Goal: Information Seeking & Learning: Learn about a topic

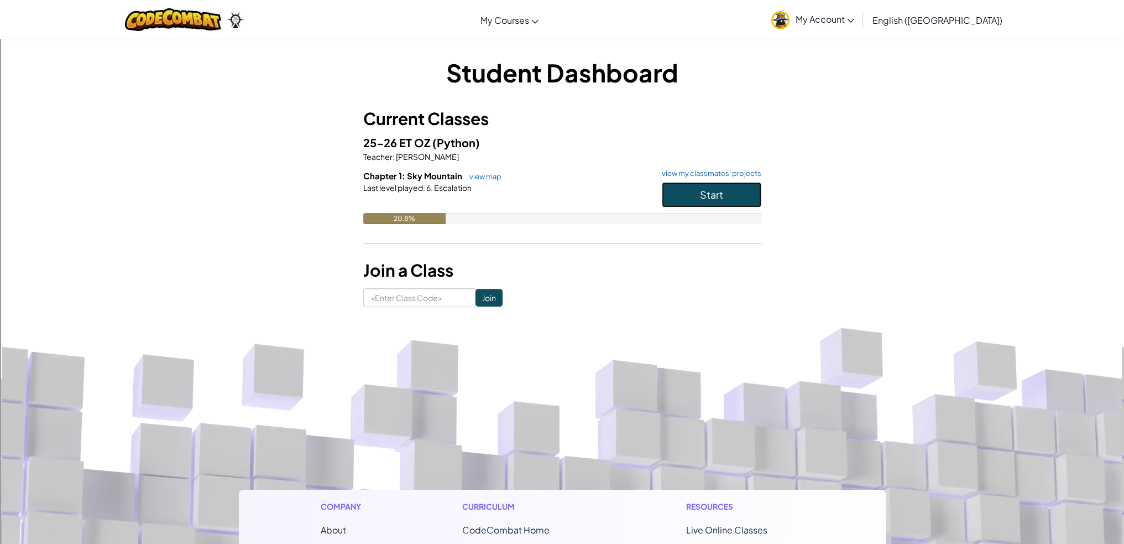
click at [675, 185] on button "Start" at bounding box center [712, 194] width 100 height 25
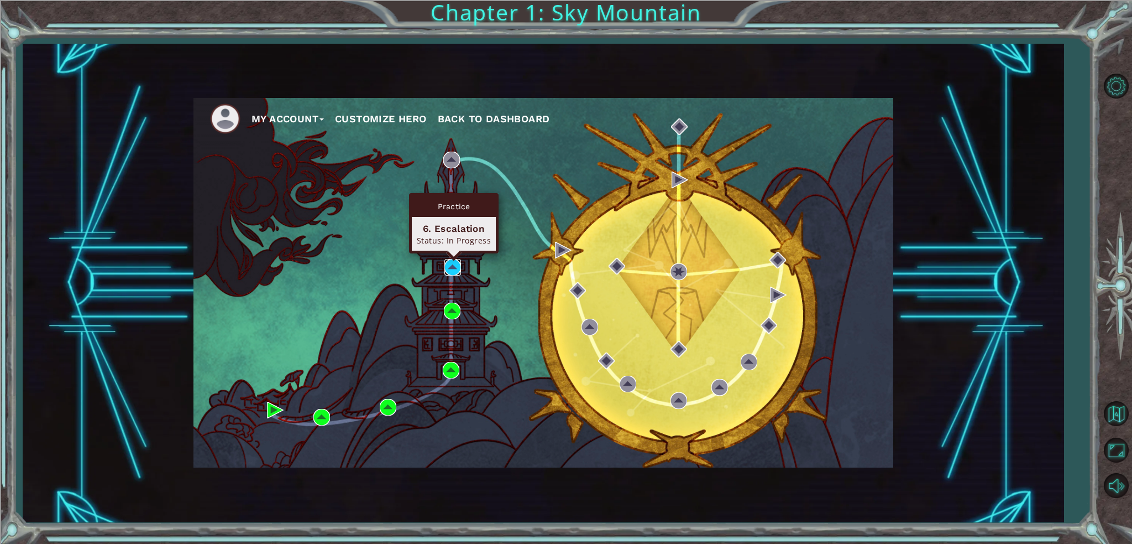
click at [458, 264] on img at bounding box center [453, 267] width 17 height 17
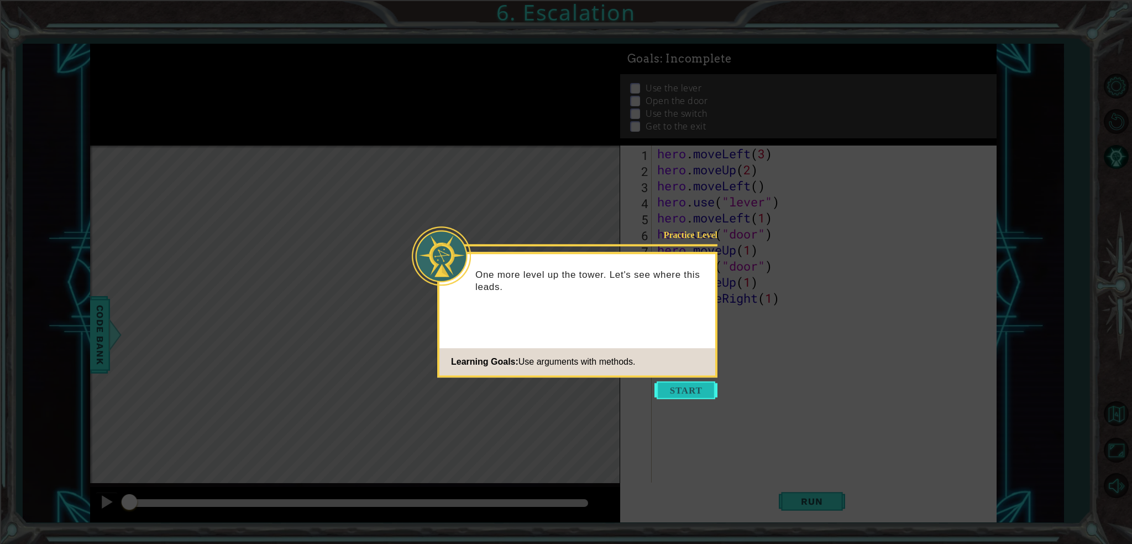
click at [676, 381] on button "Start" at bounding box center [686, 390] width 63 height 18
